Goal: Task Accomplishment & Management: Use online tool/utility

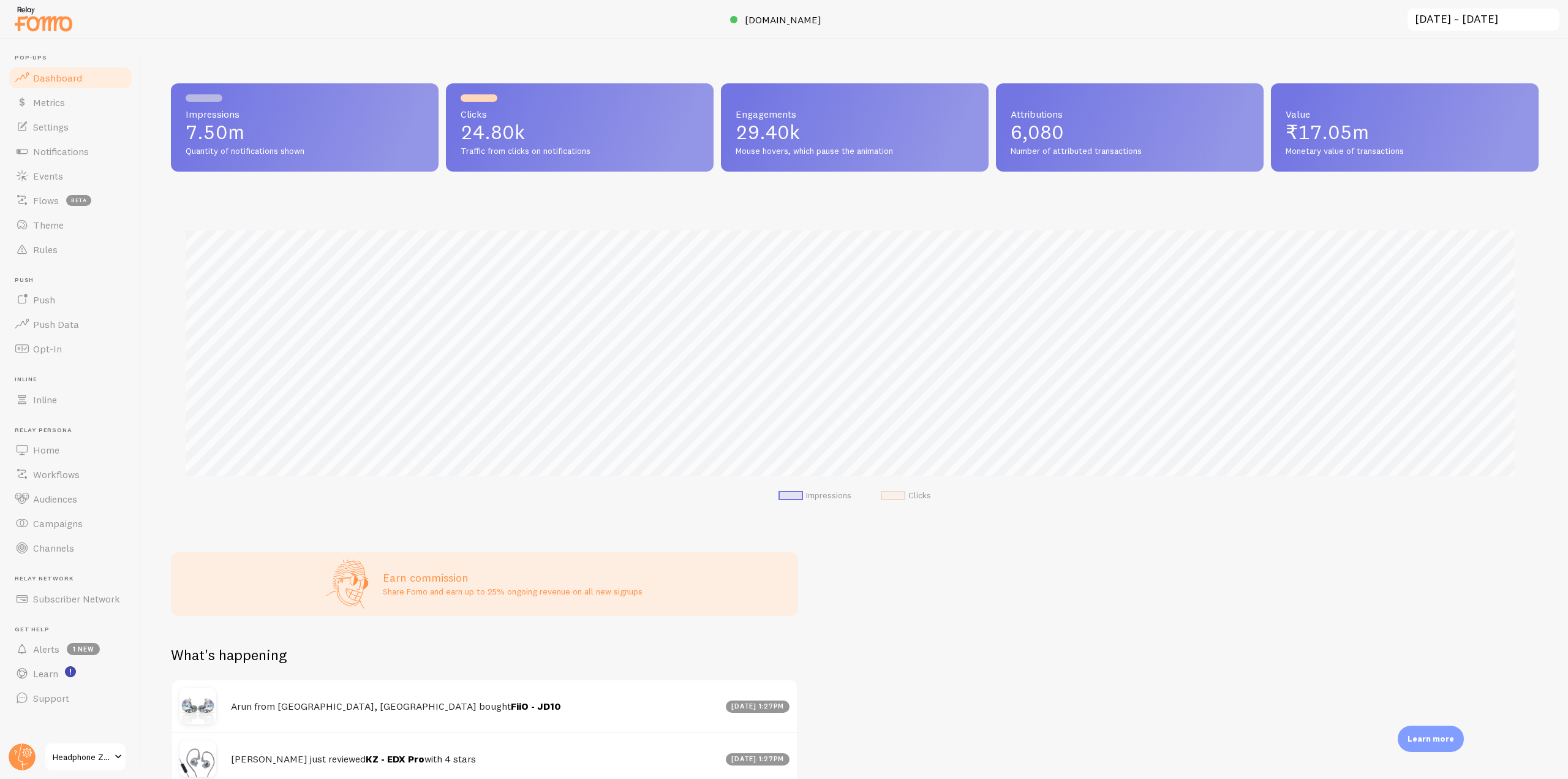
scroll to position [322, 1358]
click at [82, 155] on span "Notifications" at bounding box center [60, 151] width 56 height 12
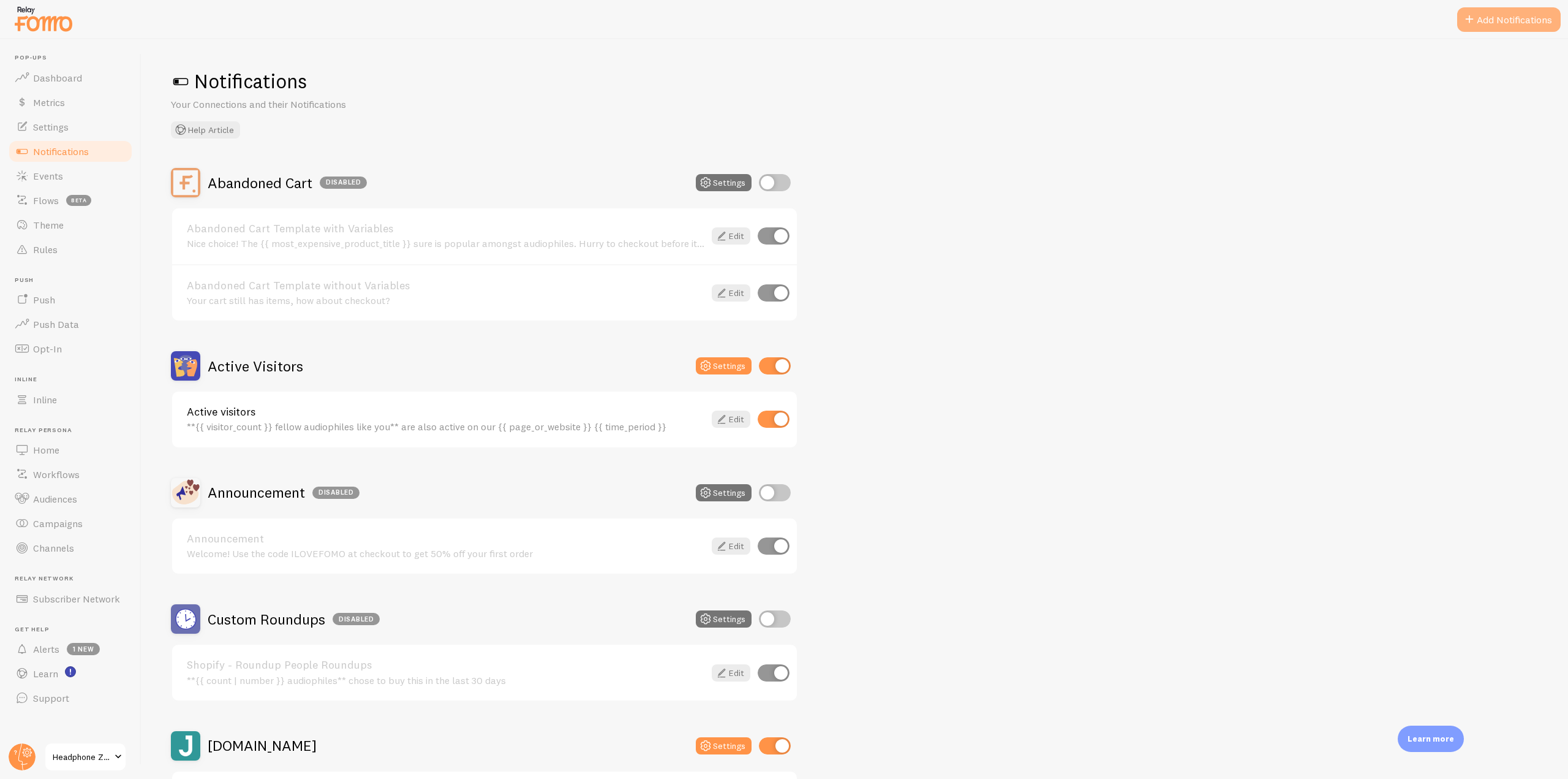
click at [1475, 25] on span at bounding box center [1469, 19] width 14 height 14
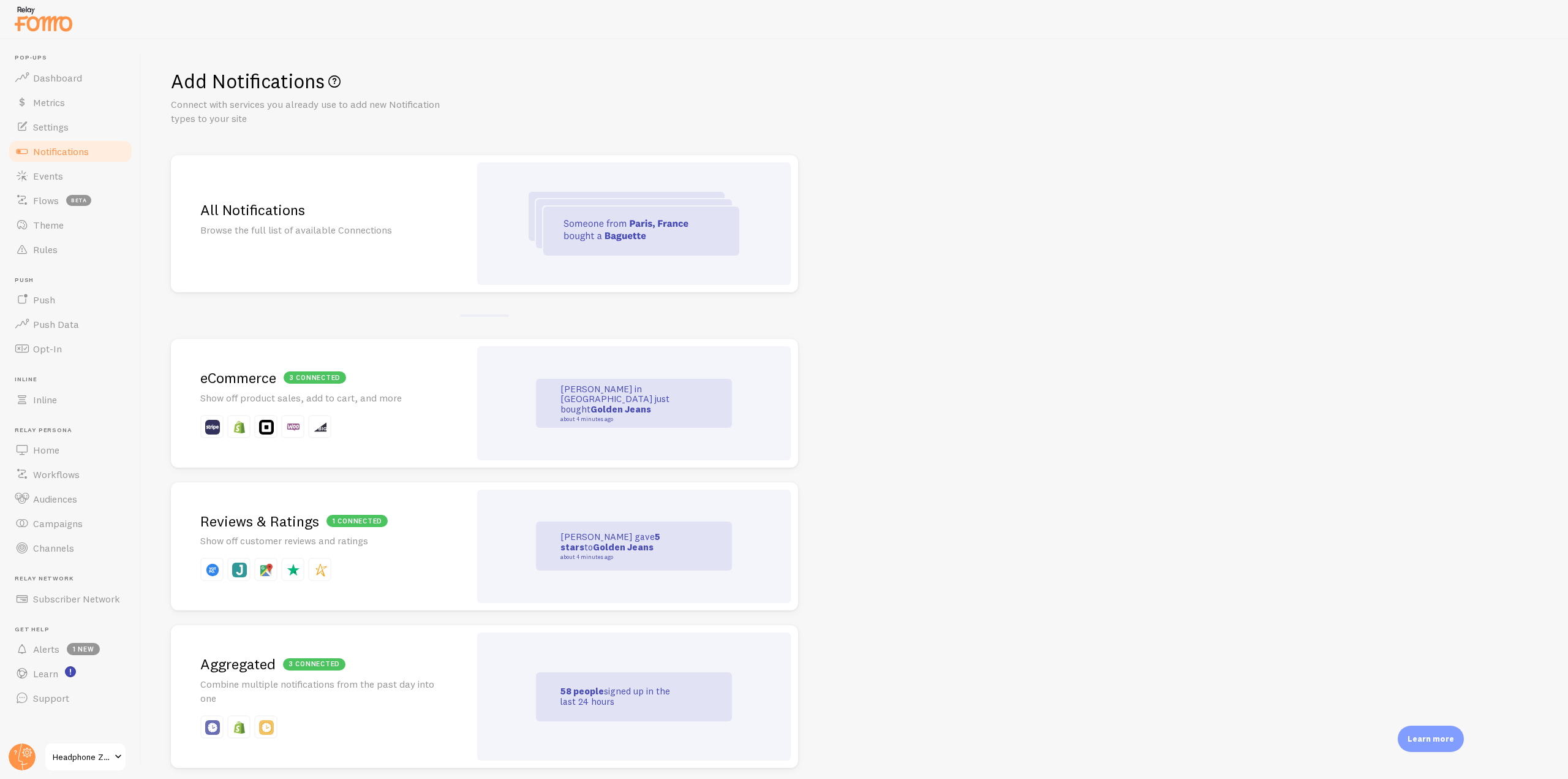
click at [590, 208] on img at bounding box center [634, 223] width 211 height 64
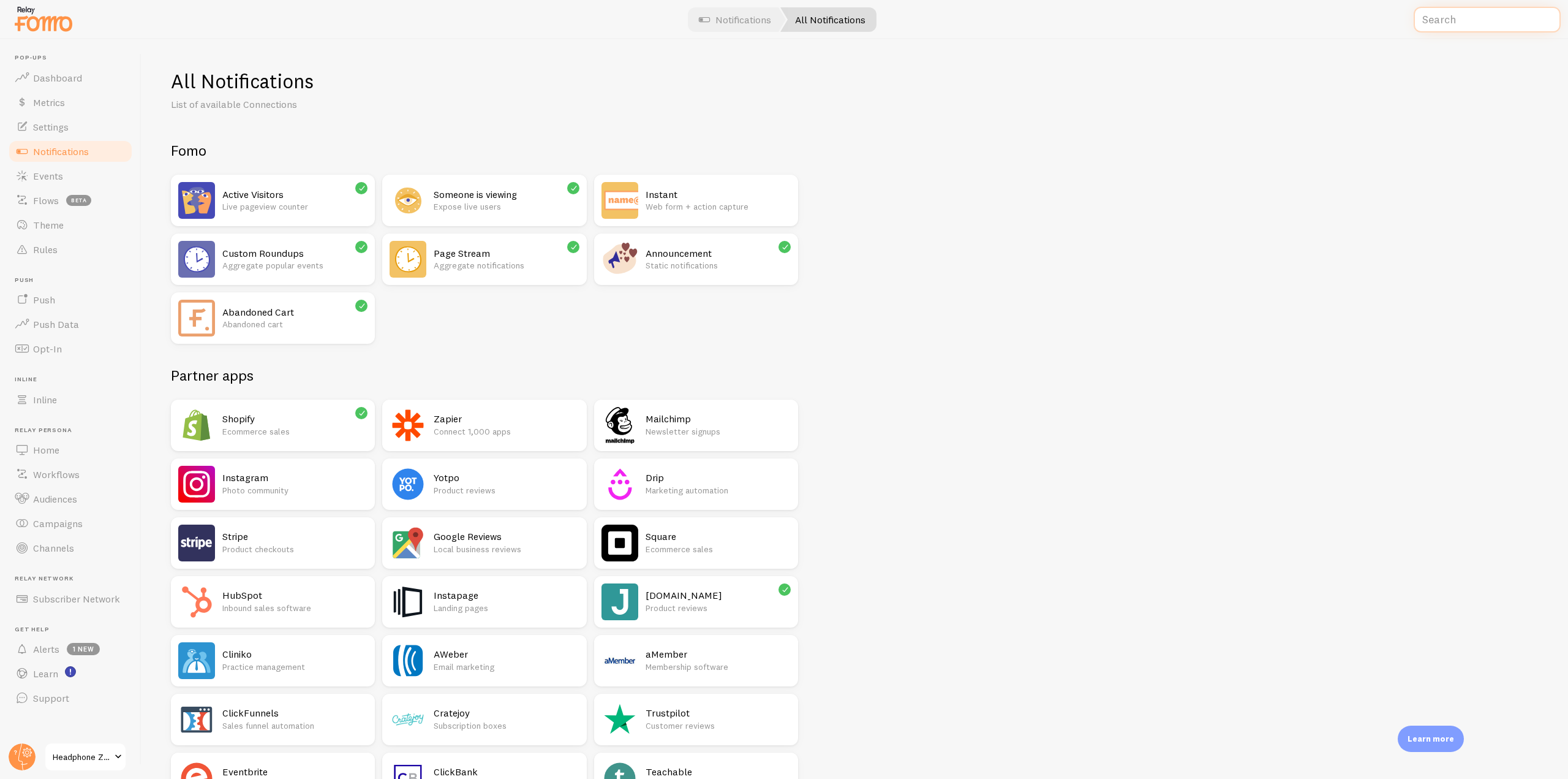
click at [1439, 10] on input "text" at bounding box center [1487, 20] width 147 height 26
paste input "Acuity"
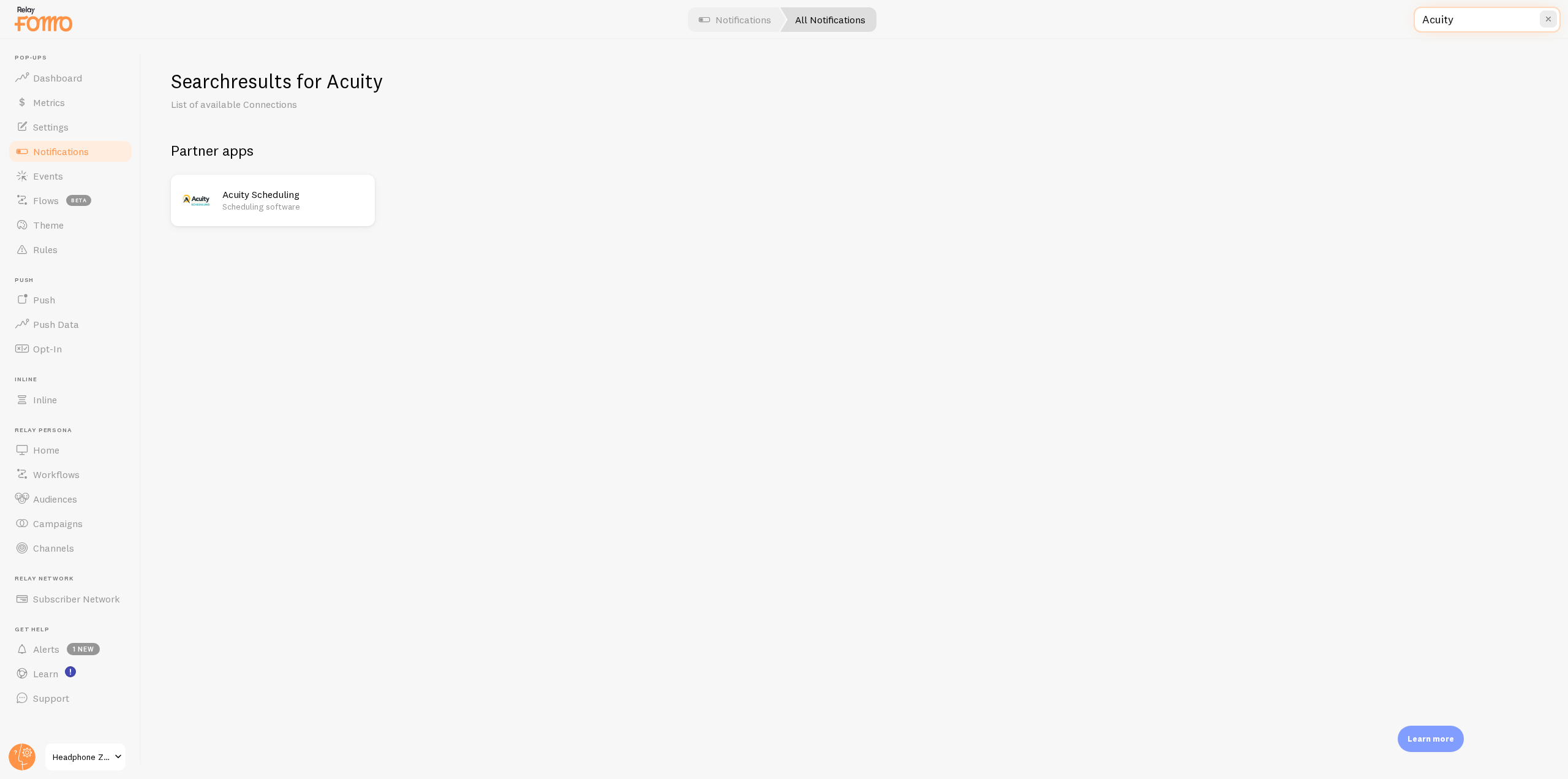
type input "Acuity"
click at [291, 195] on h2 "Acuity Scheduling" at bounding box center [295, 195] width 145 height 13
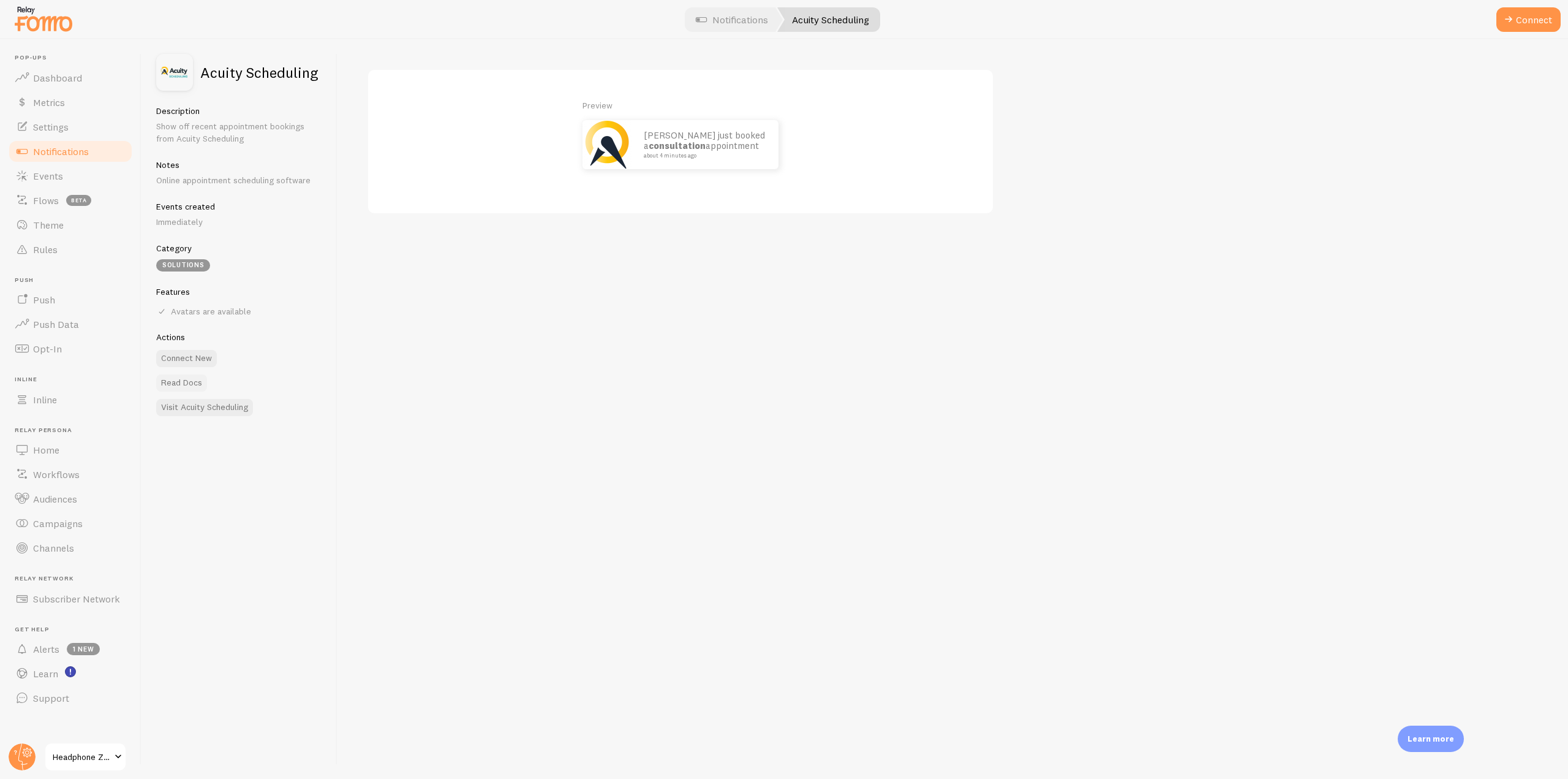
click at [185, 386] on link "Read Docs" at bounding box center [181, 383] width 51 height 17
